Goal: Information Seeking & Learning: Learn about a topic

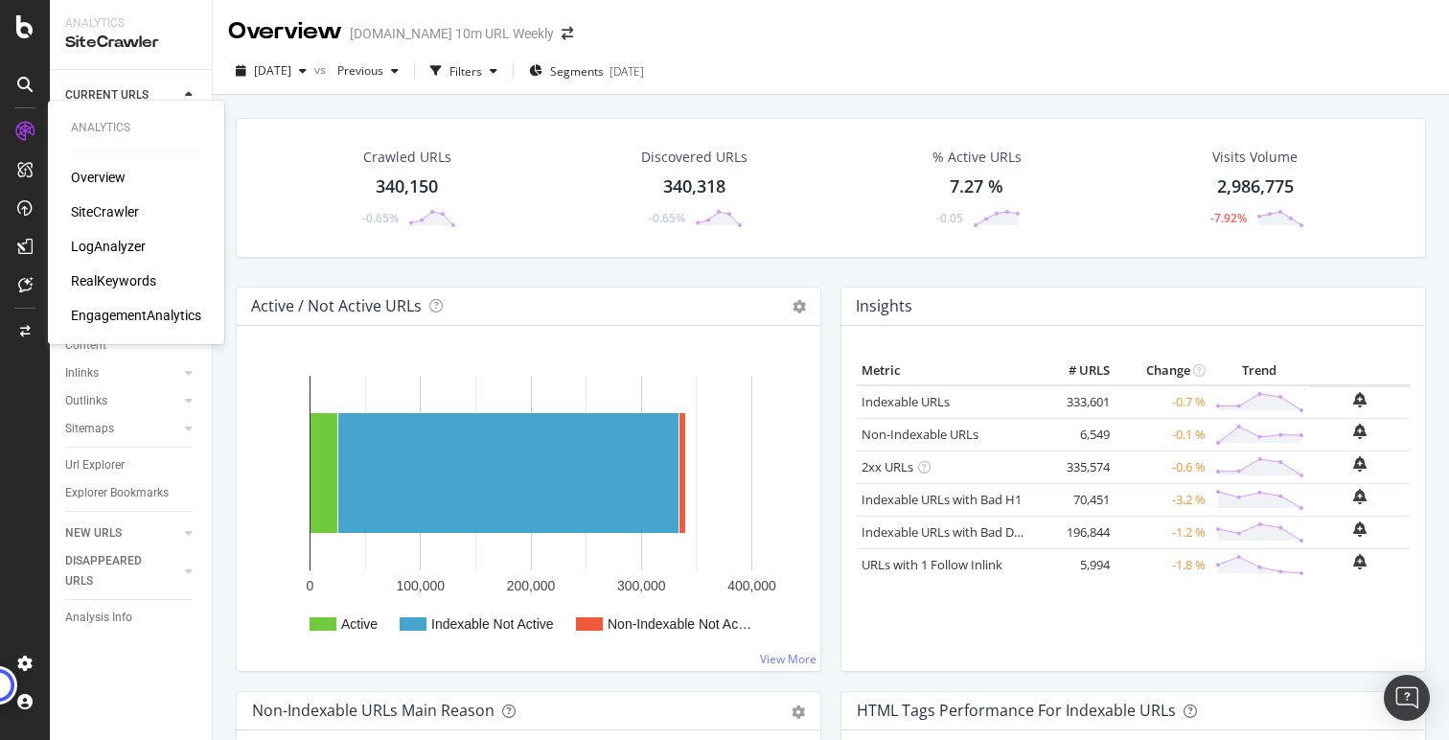
click at [165, 313] on div "EngagementAnalytics" at bounding box center [136, 315] width 130 height 19
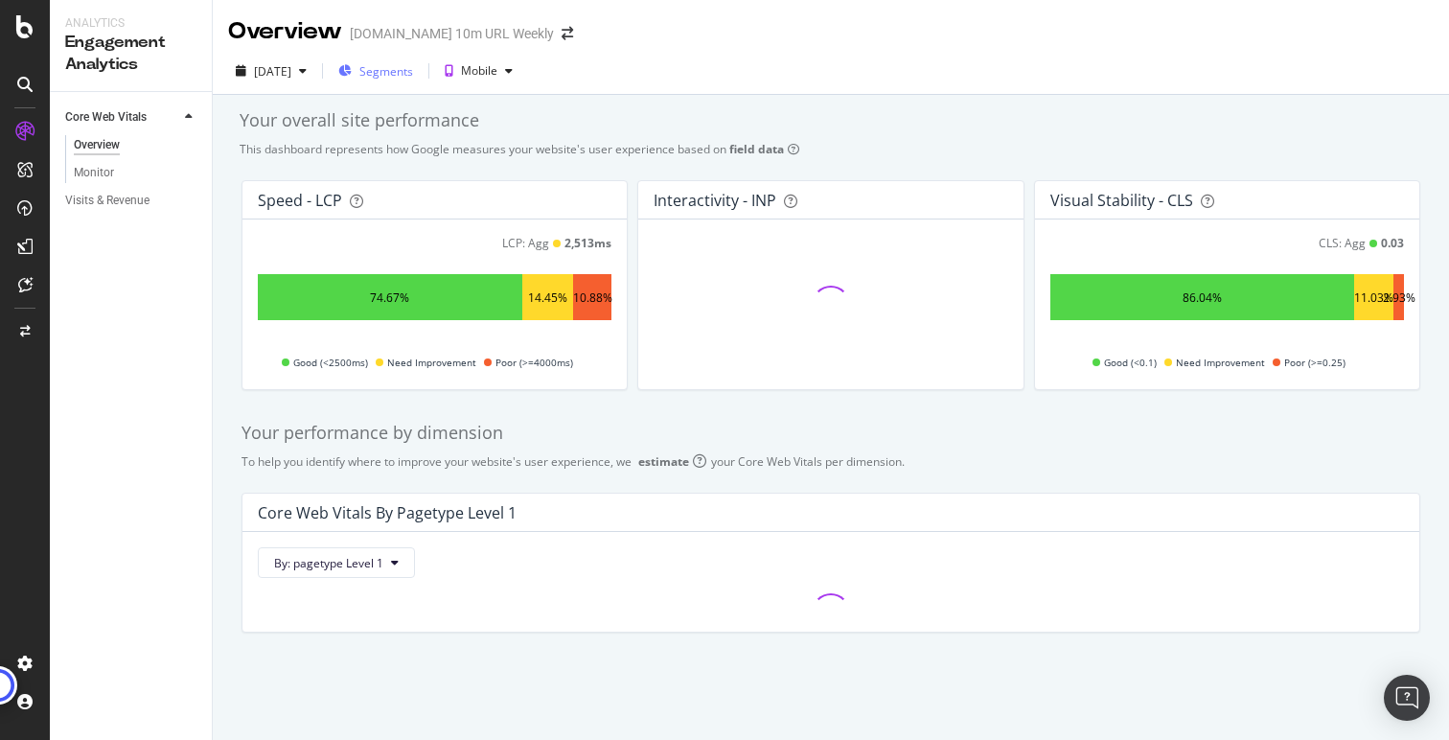
click at [421, 74] on button "Segments" at bounding box center [376, 71] width 90 height 31
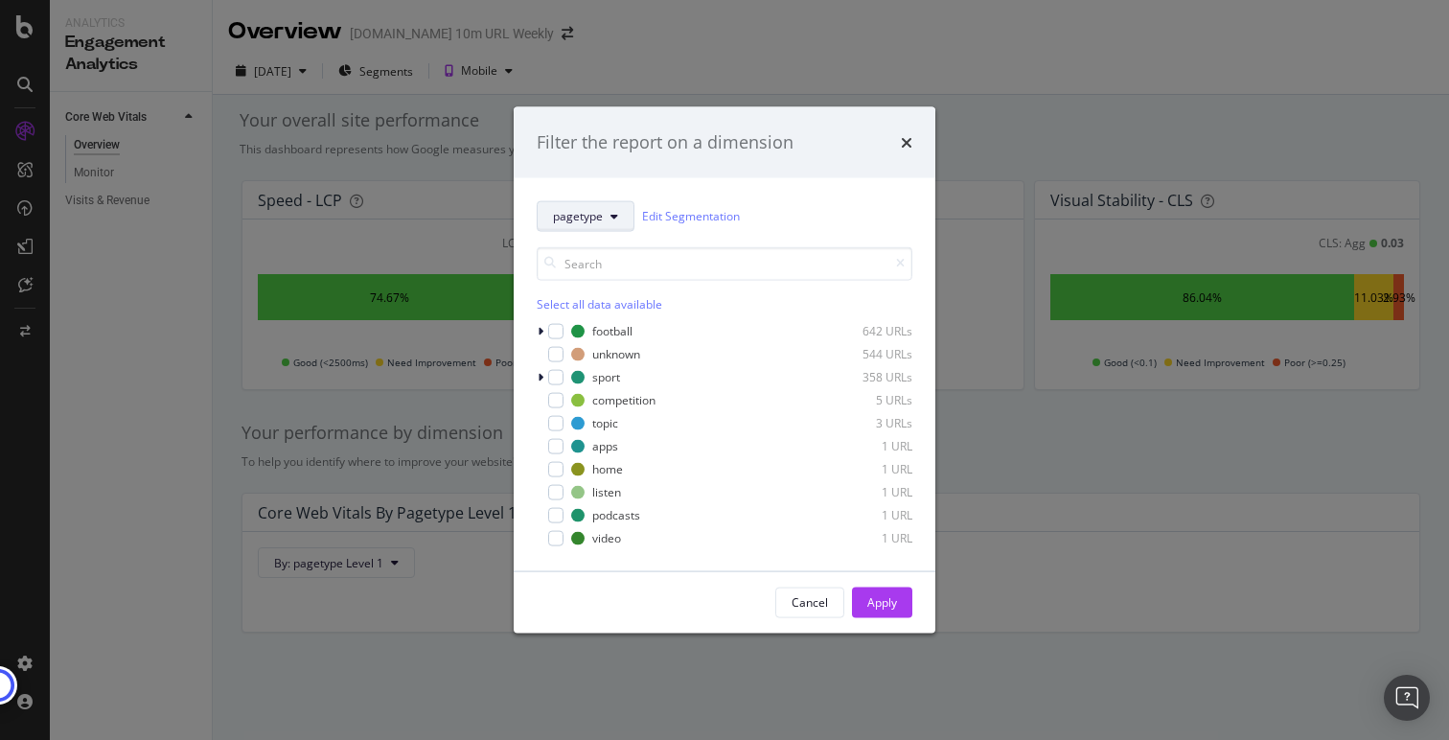
click at [601, 335] on div "football" at bounding box center [612, 331] width 40 height 16
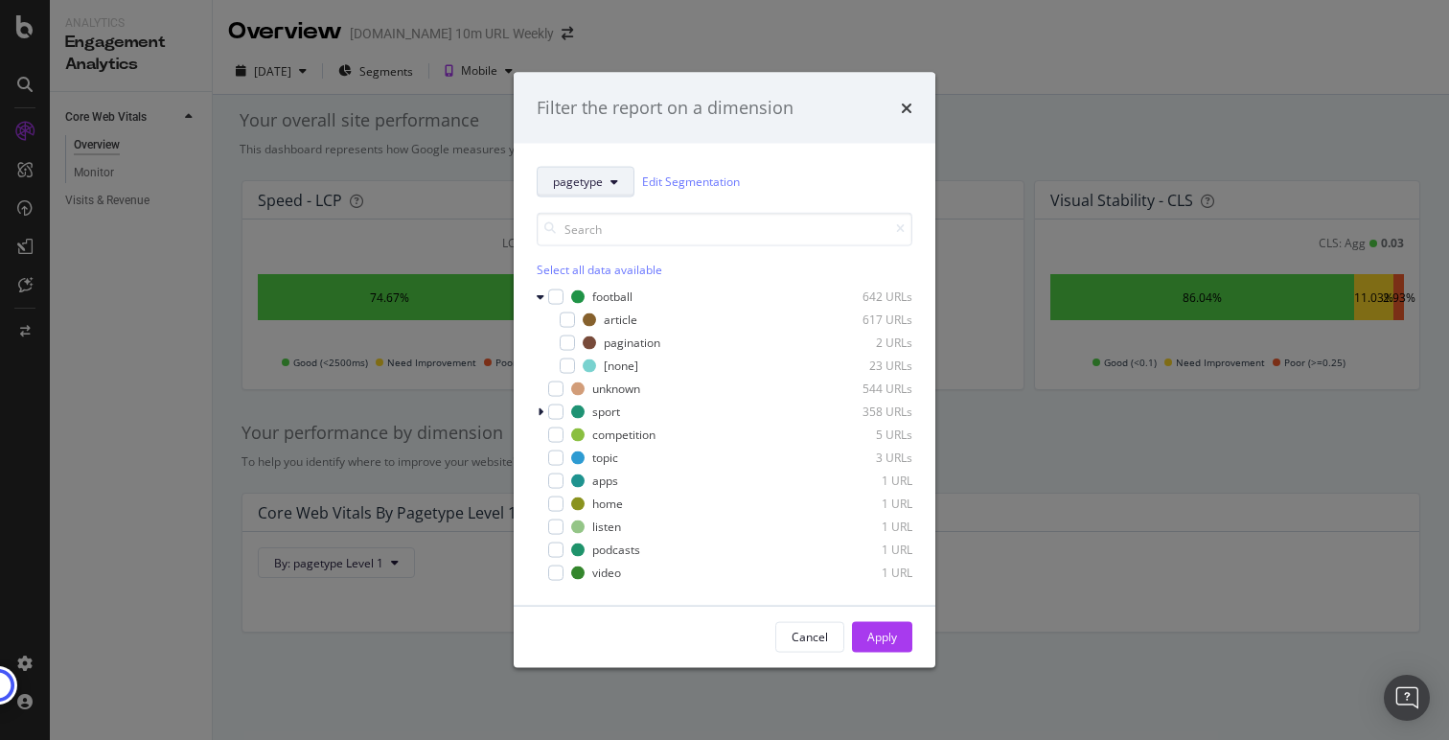
click at [596, 186] on span "pagetype" at bounding box center [578, 181] width 50 height 16
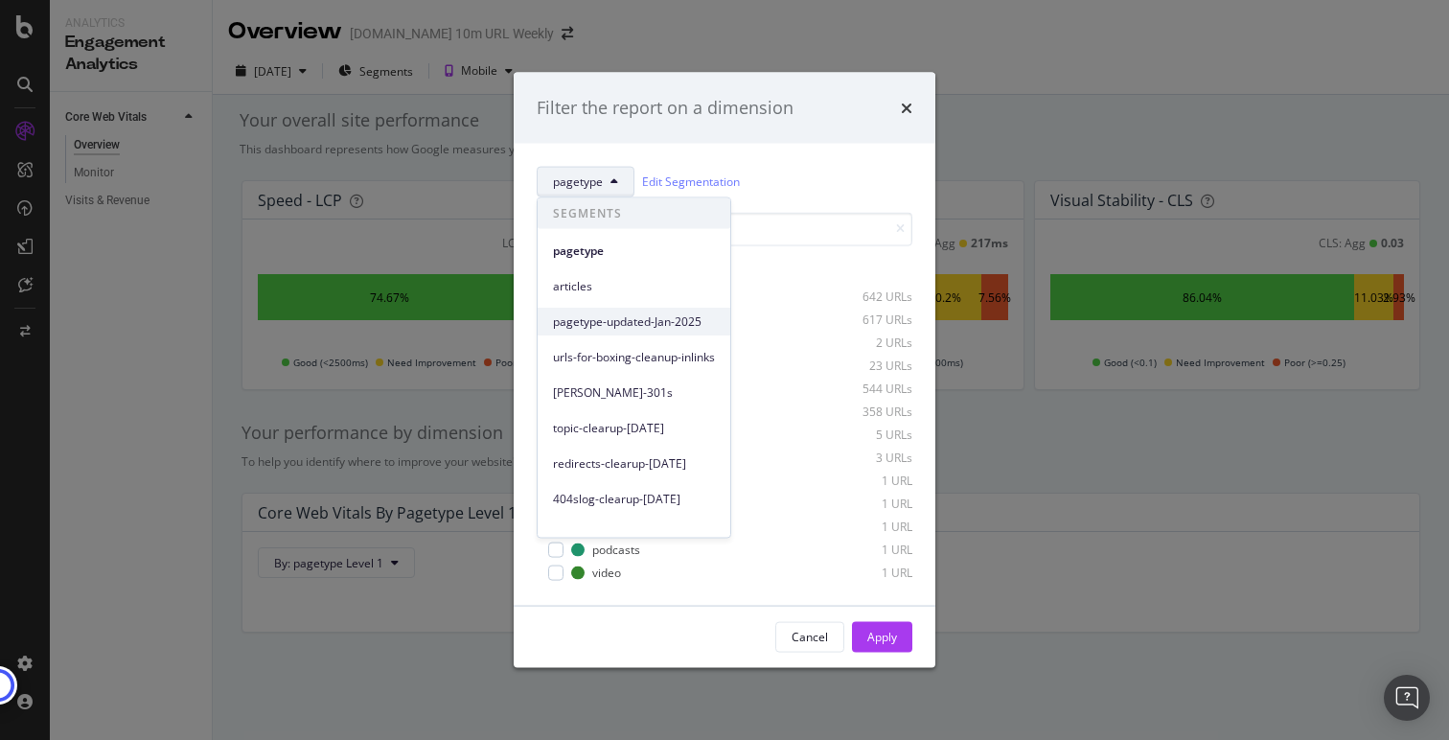
click at [686, 310] on div "pagetype-updated-Jan-2025" at bounding box center [634, 322] width 193 height 28
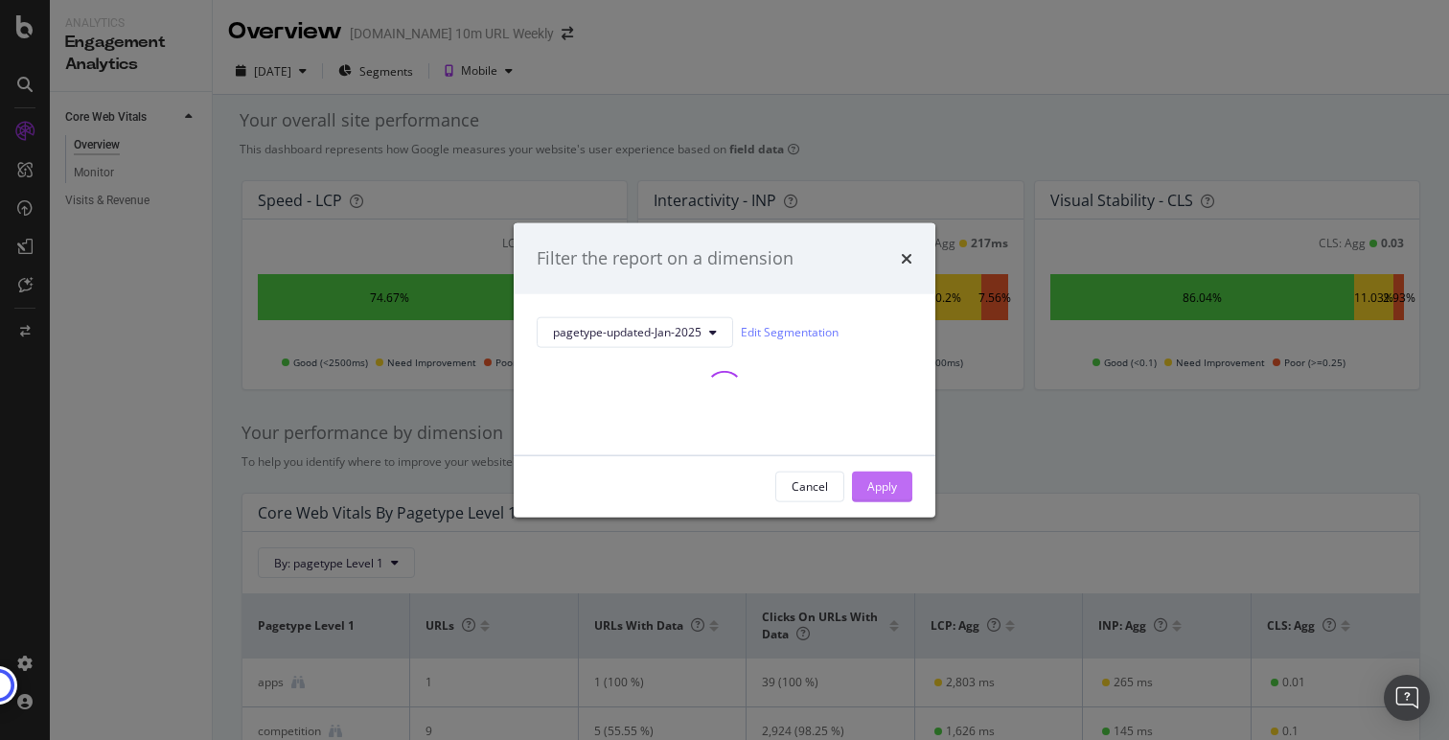
click at [881, 488] on div "Apply" at bounding box center [882, 486] width 30 height 16
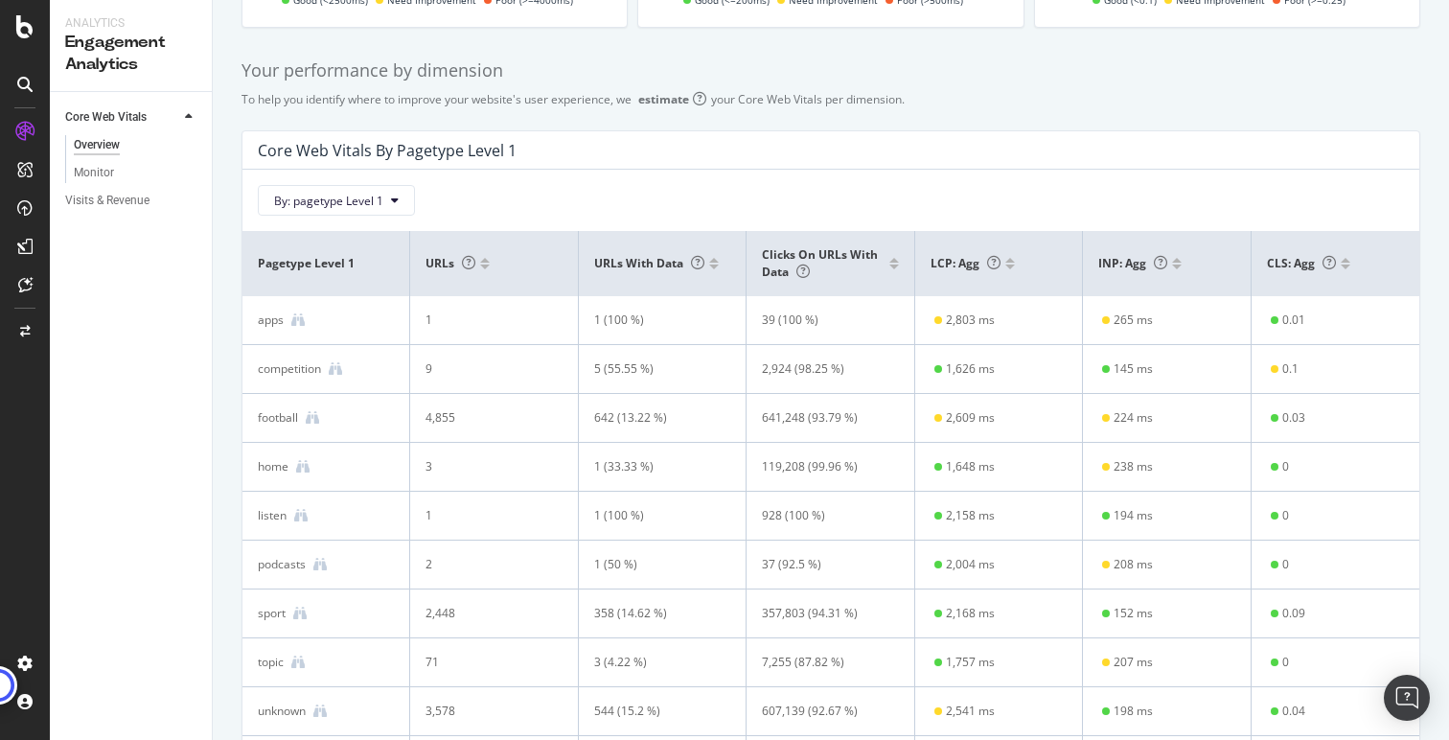
scroll to position [495, 0]
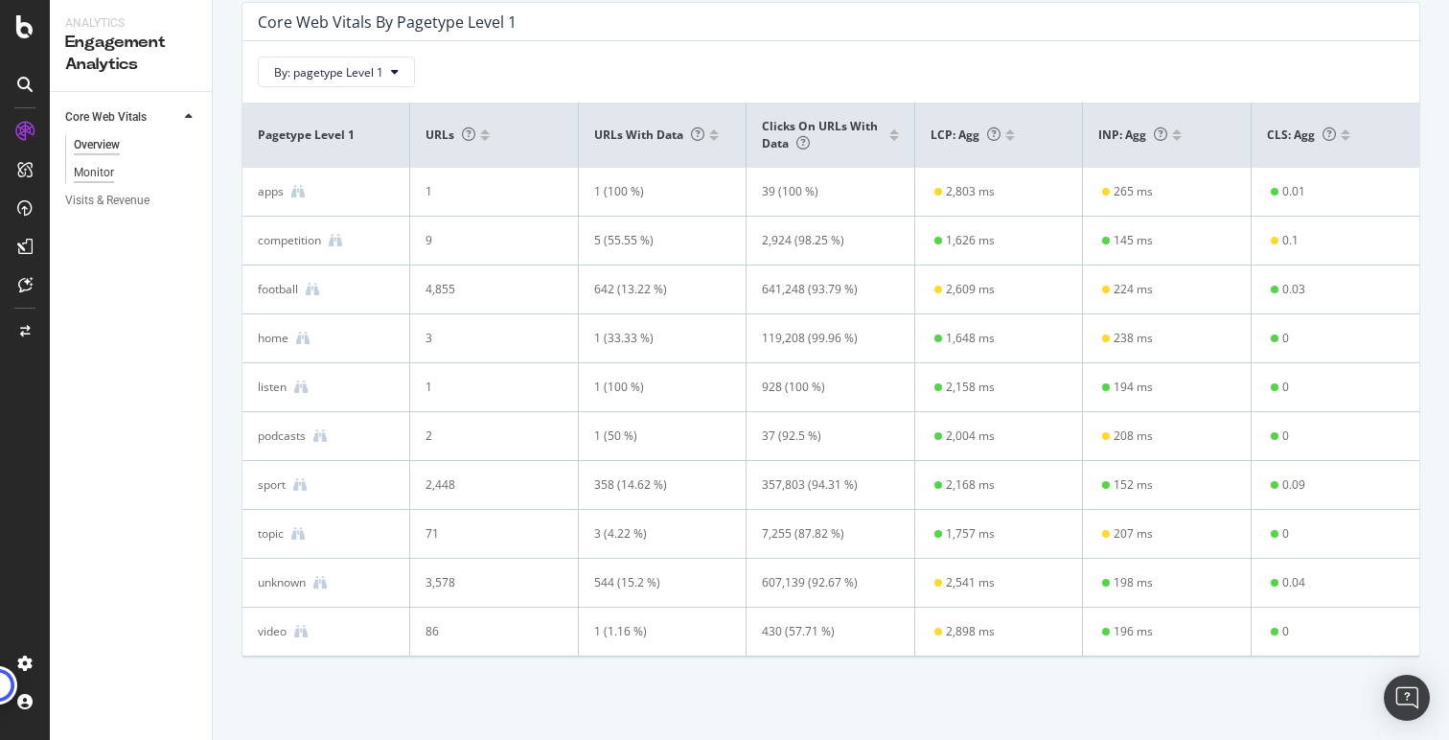
click at [103, 166] on div "Monitor" at bounding box center [94, 173] width 40 height 20
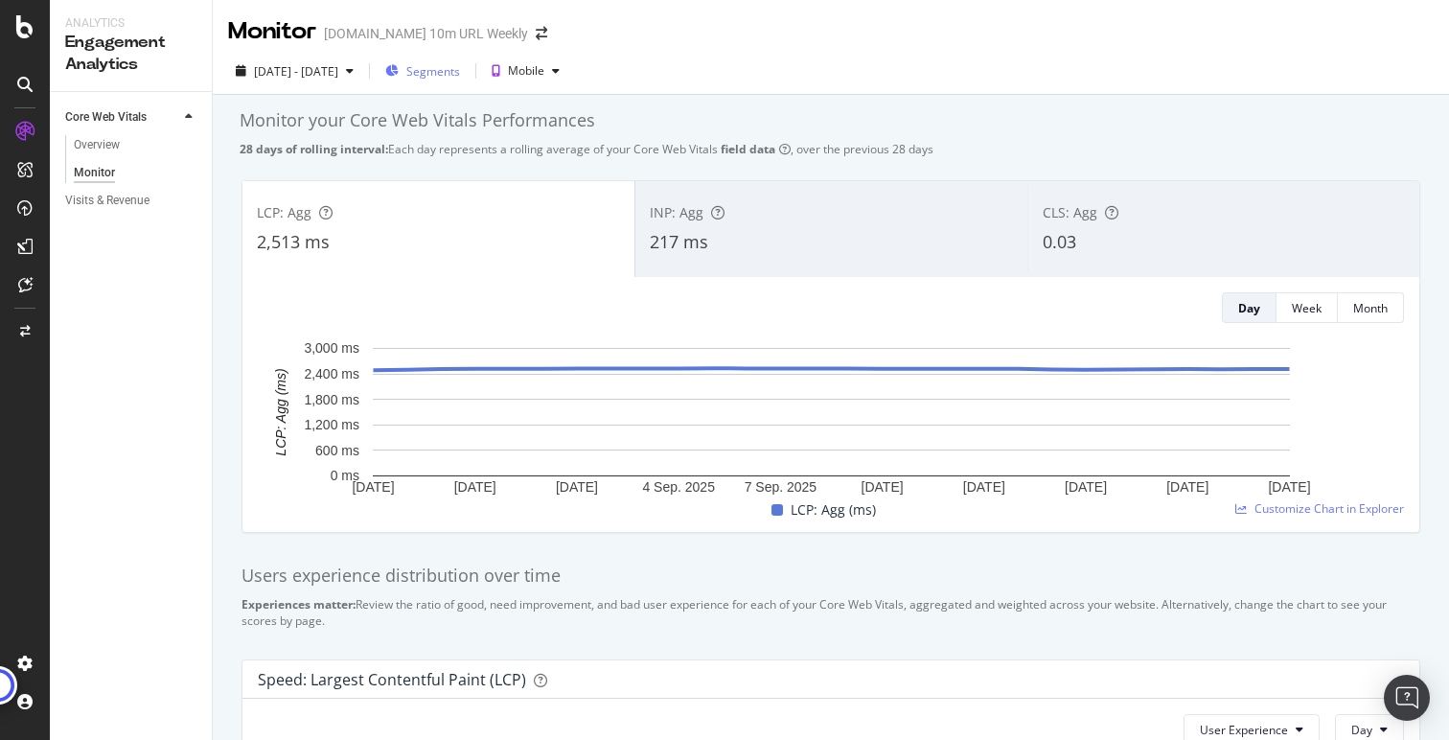
click at [460, 72] on span "Segments" at bounding box center [433, 71] width 54 height 16
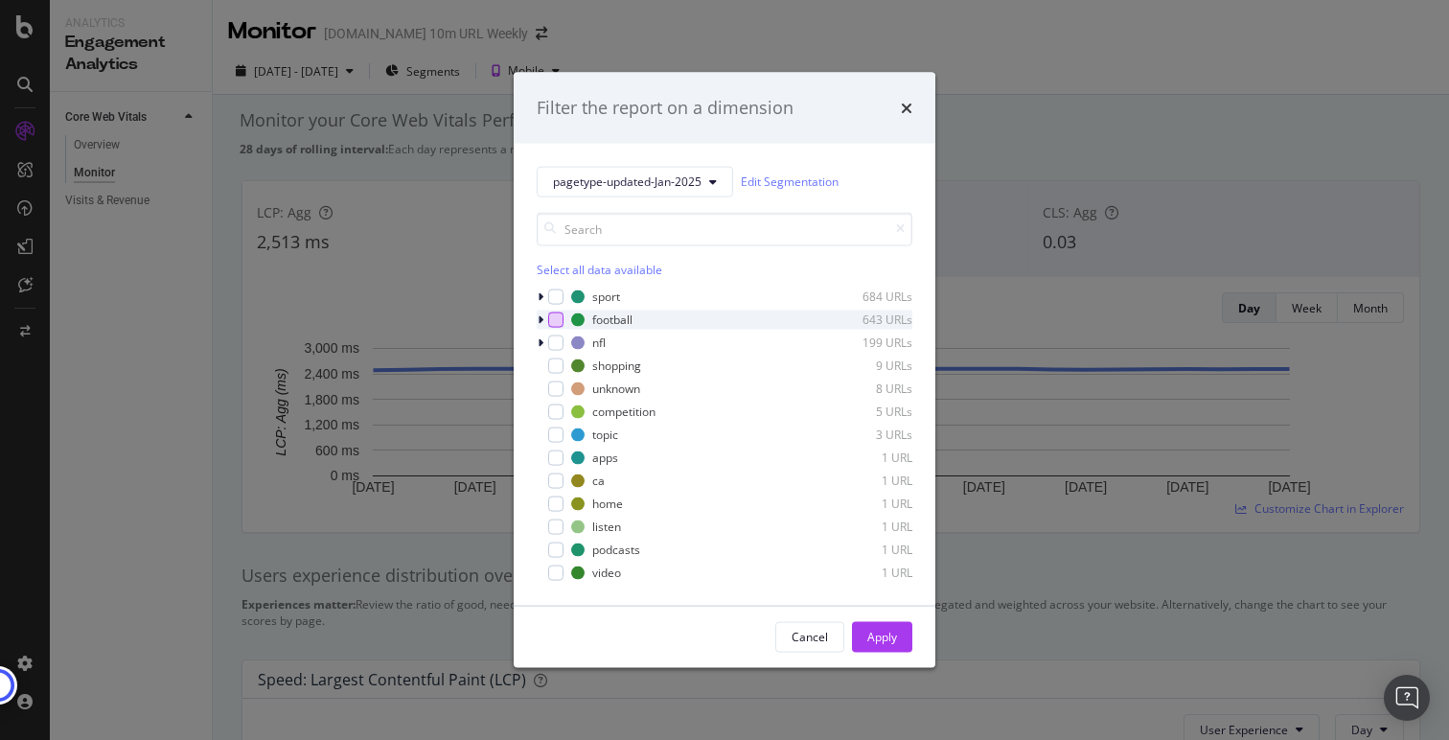
click at [559, 320] on div "modal" at bounding box center [555, 318] width 15 height 15
click at [893, 630] on div "Apply" at bounding box center [882, 637] width 30 height 16
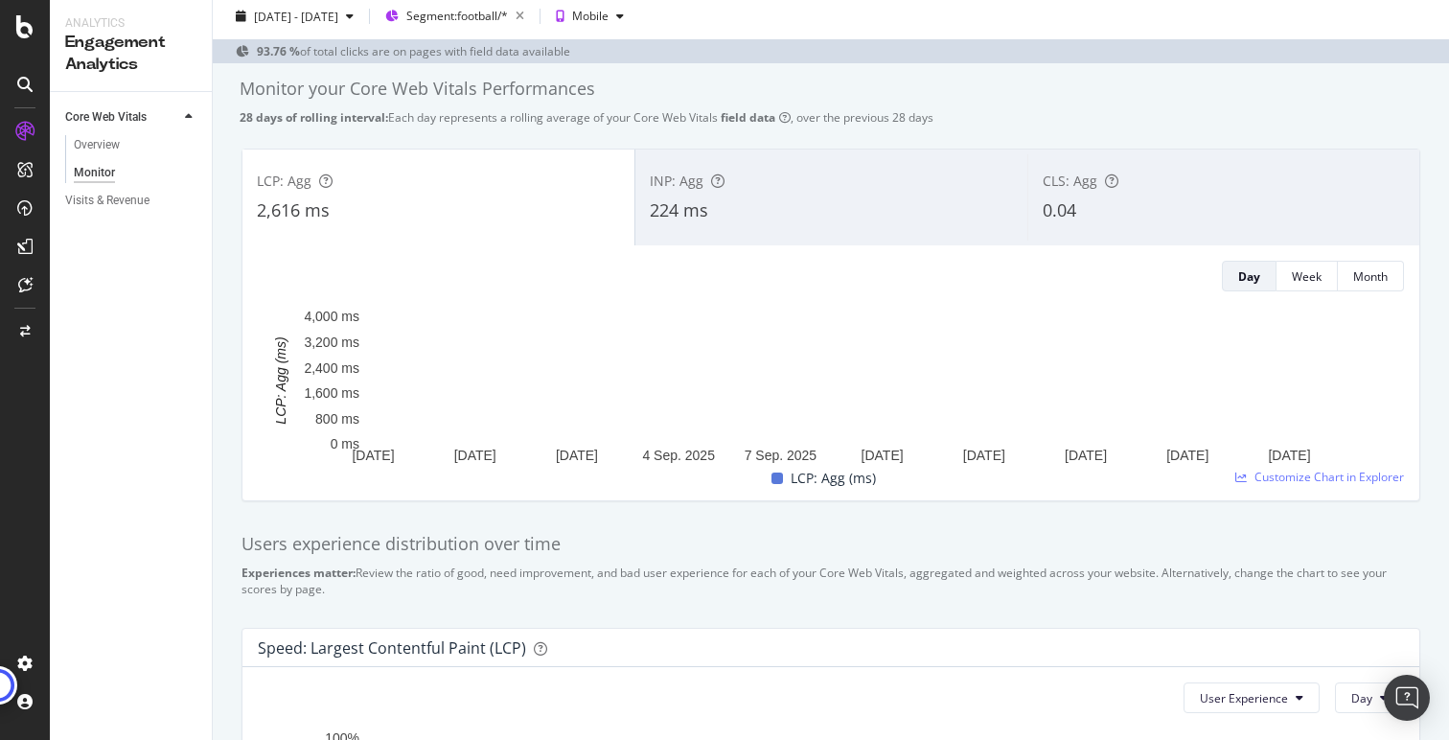
scroll to position [57, 0]
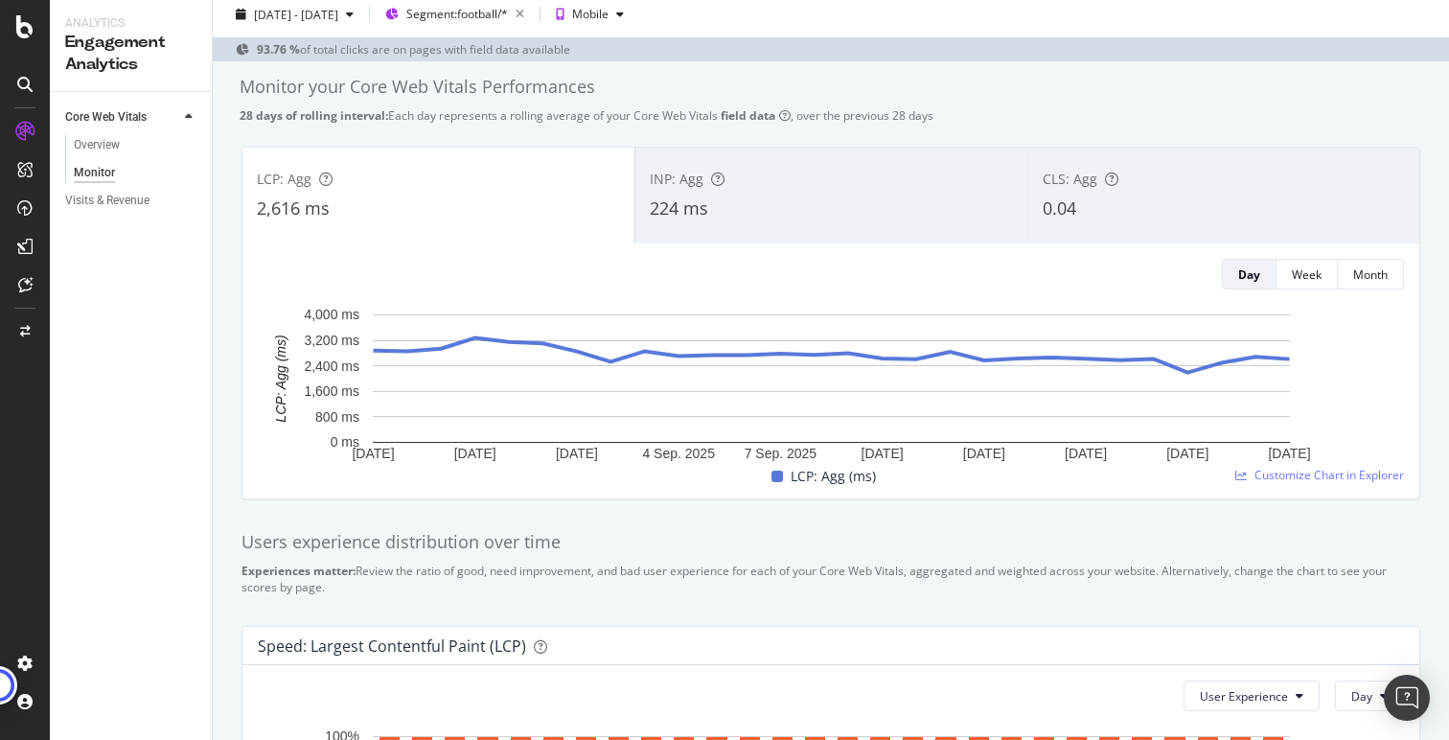
click at [723, 193] on div "INP: Agg 224 ms" at bounding box center [831, 195] width 392 height 86
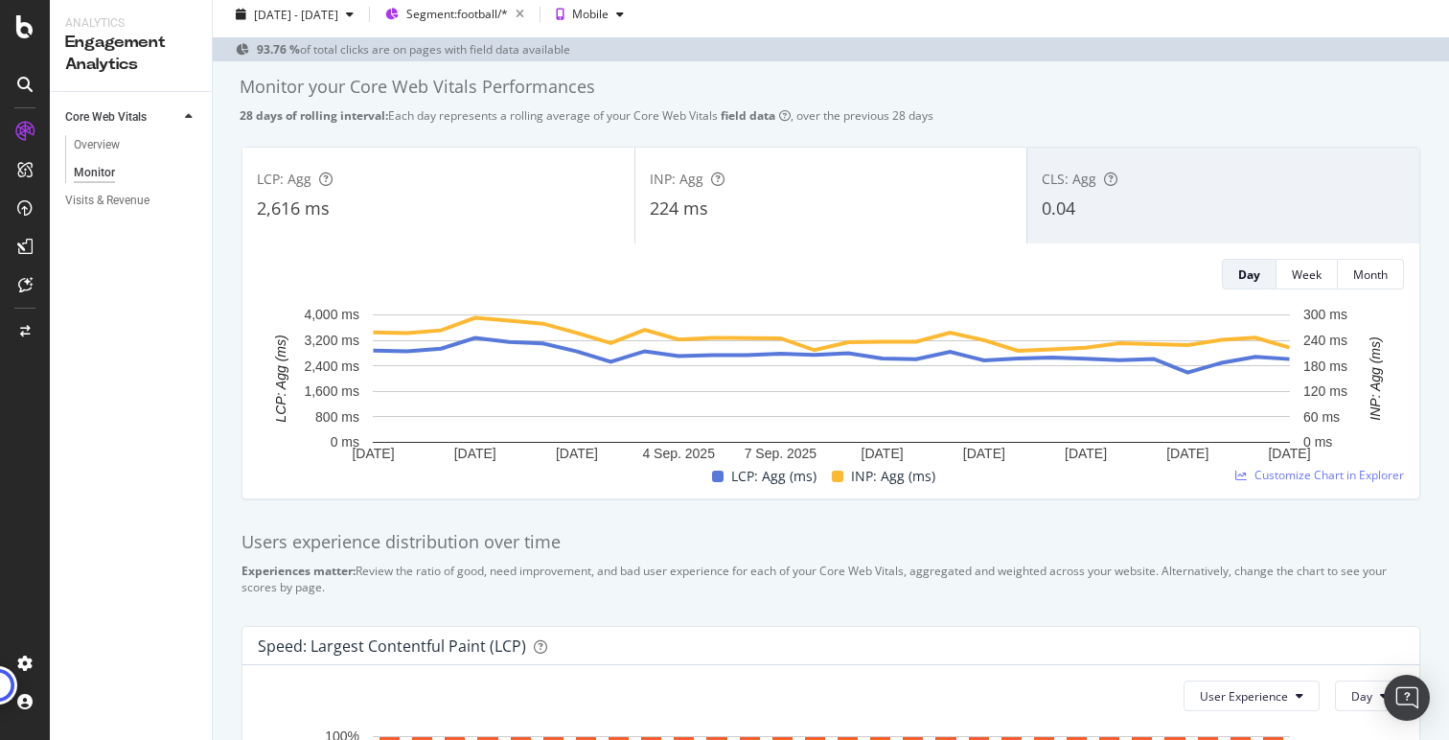
click at [530, 213] on div "2,616 ms" at bounding box center [438, 208] width 363 height 25
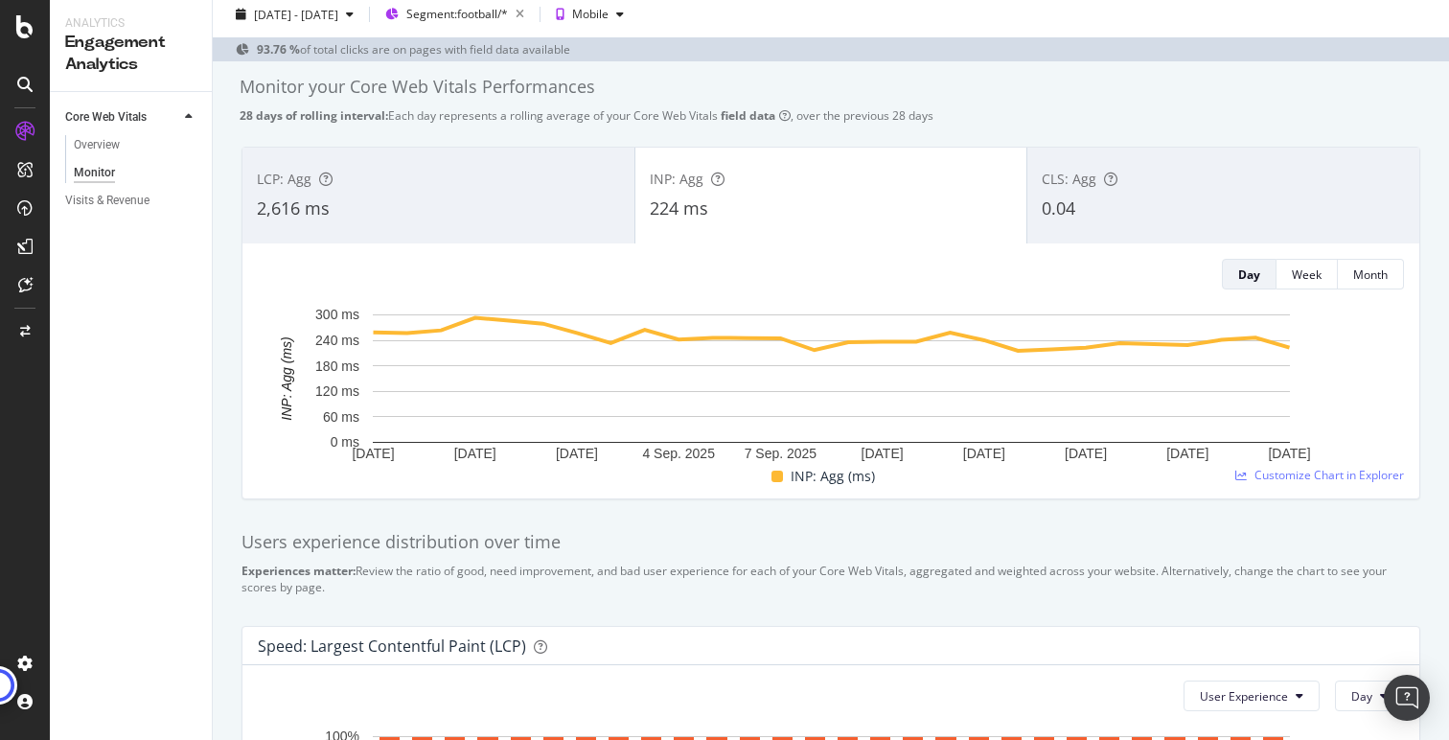
click at [1061, 178] on span "CLS: Agg" at bounding box center [1069, 179] width 55 height 18
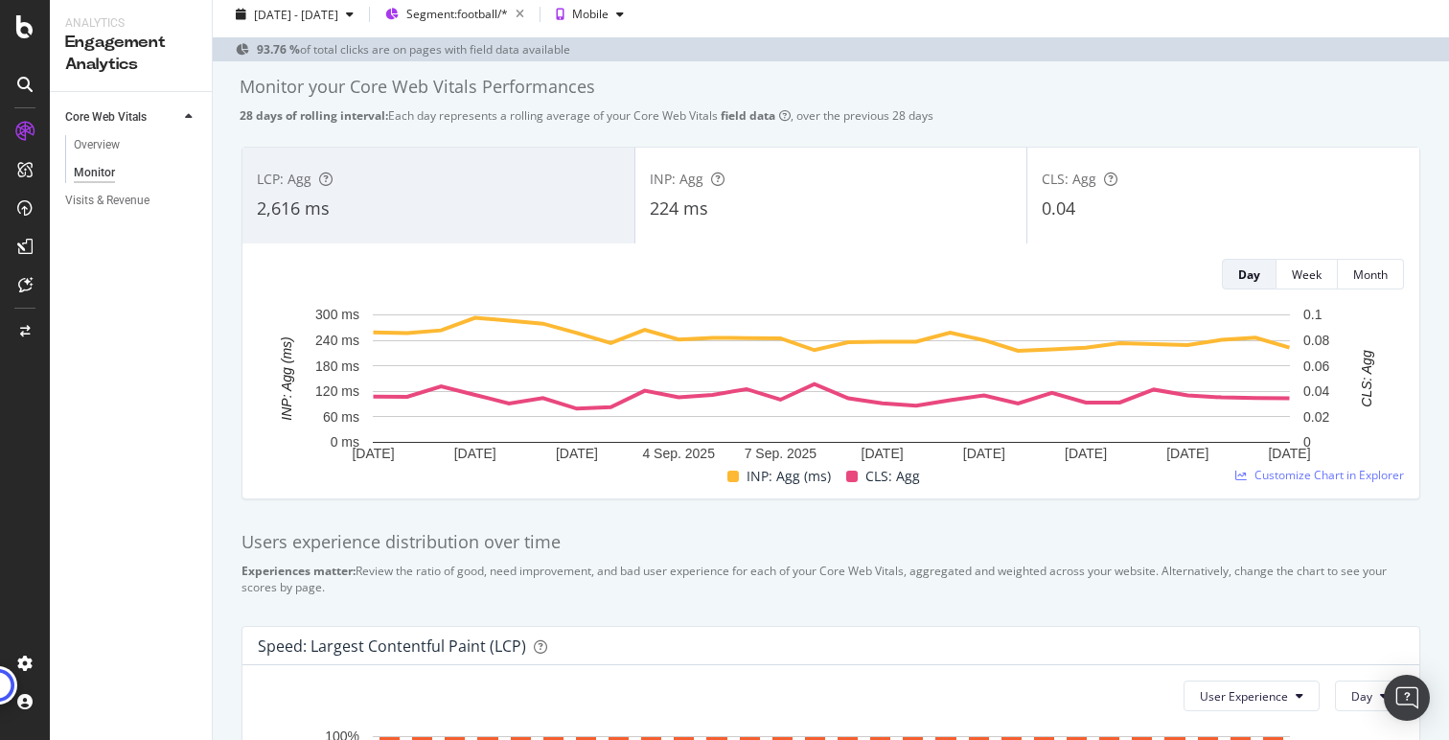
click at [877, 200] on div "224 ms" at bounding box center [831, 208] width 363 height 25
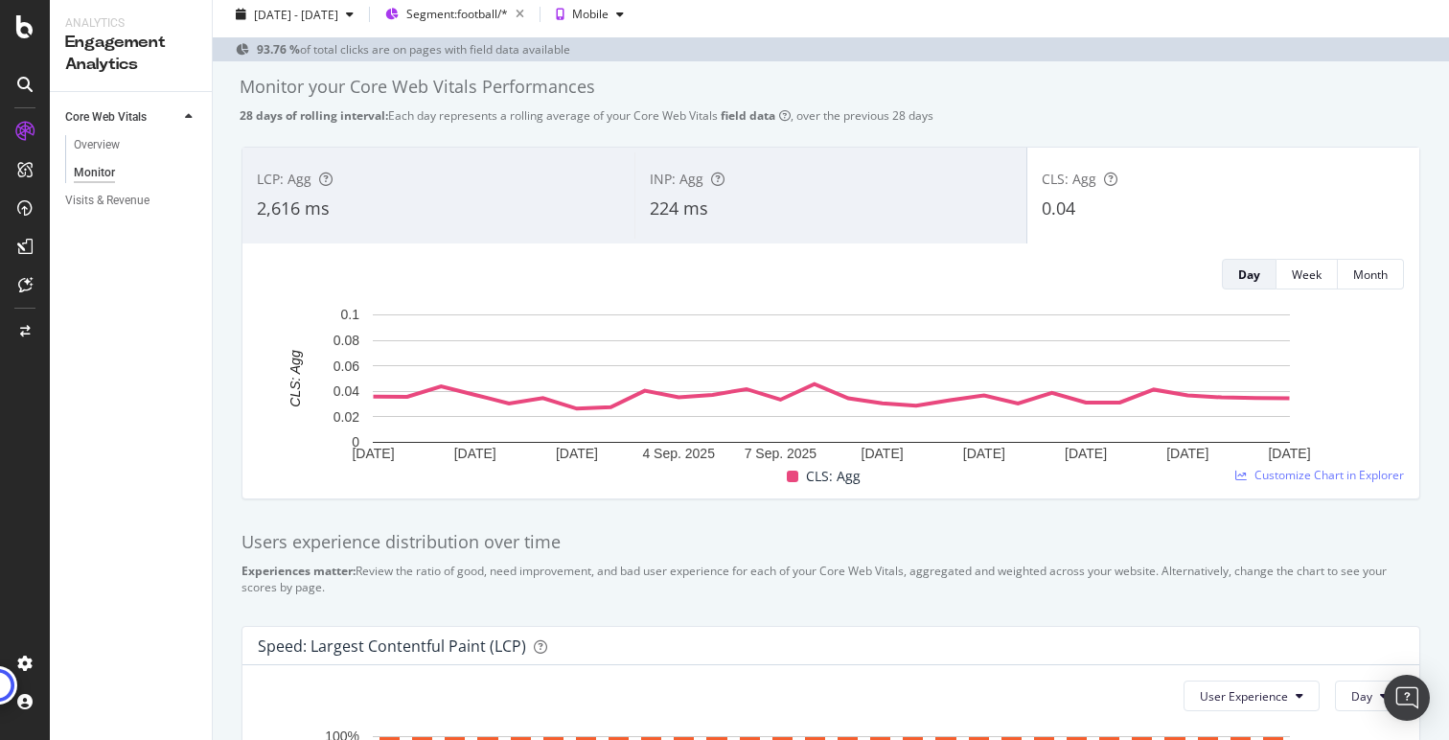
click at [466, 182] on div "LCP: Agg" at bounding box center [438, 179] width 363 height 19
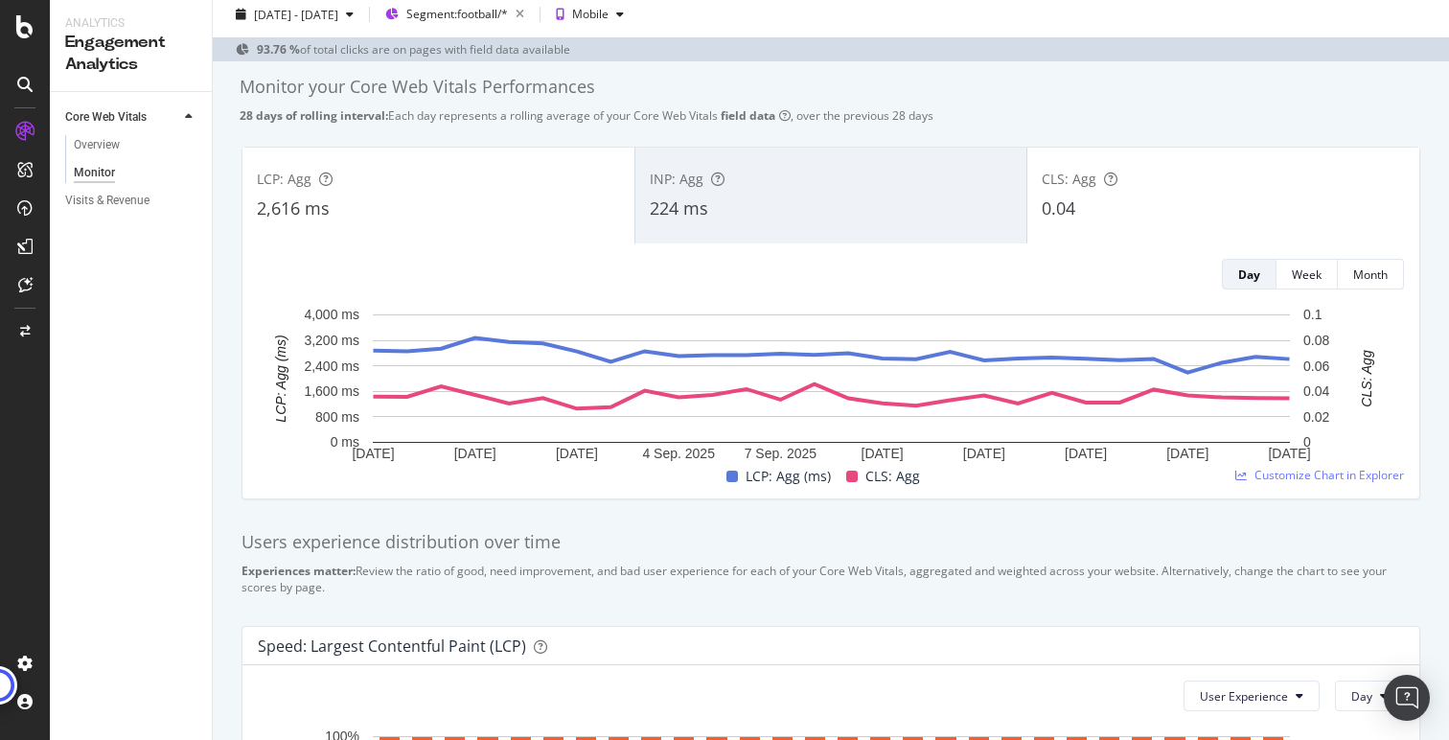
click at [1165, 177] on div "CLS: Agg" at bounding box center [1223, 179] width 363 height 19
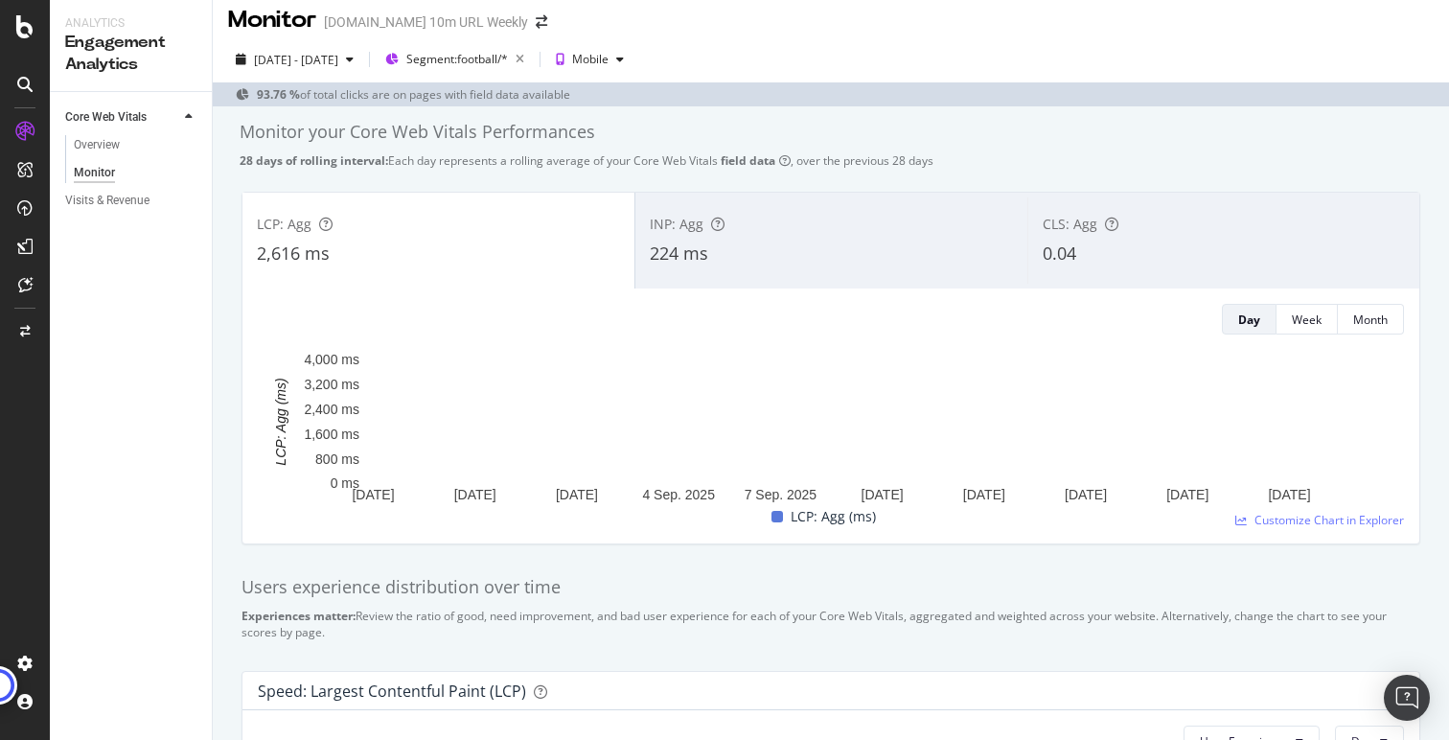
scroll to position [0, 0]
